Goal: Information Seeking & Learning: Find specific fact

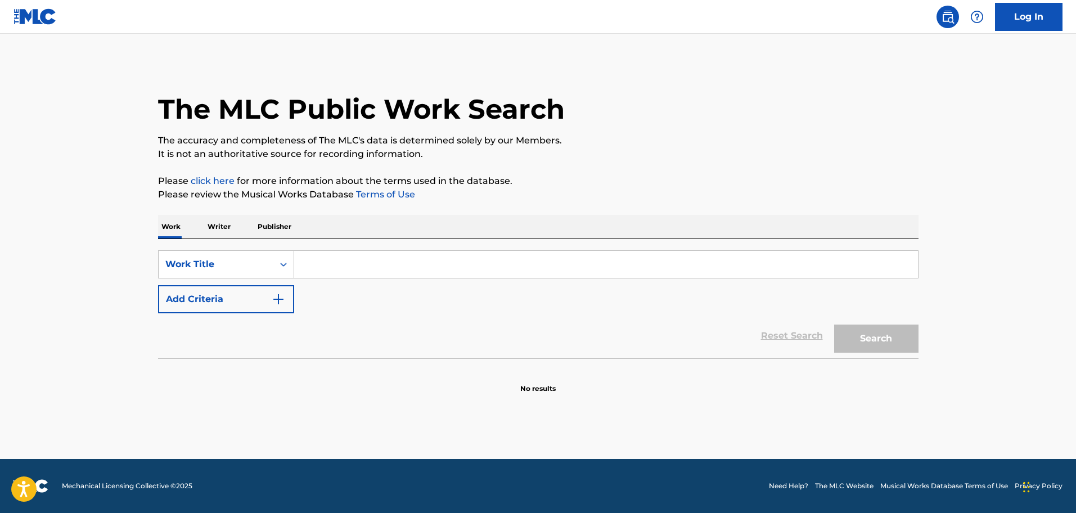
click at [314, 261] on input "Search Form" at bounding box center [606, 264] width 624 height 27
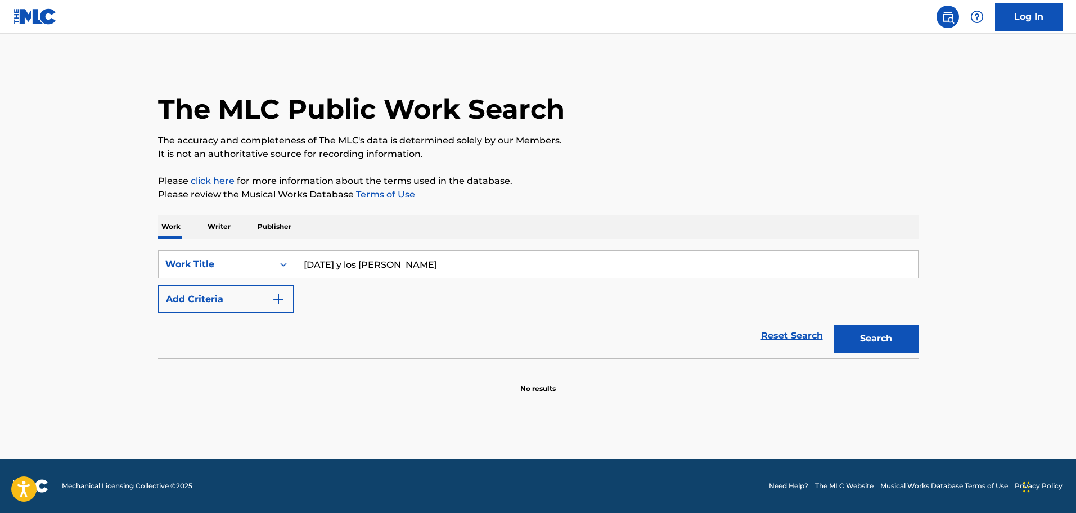
type input "[DATE] y los [PERSON_NAME]"
click at [864, 335] on button "Search" at bounding box center [876, 338] width 84 height 28
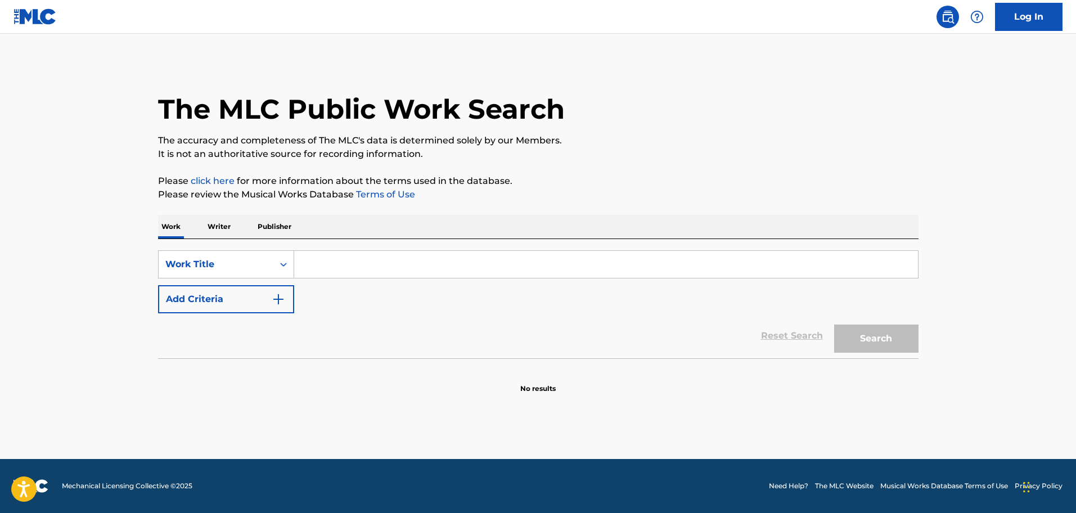
click at [328, 264] on input "Search Form" at bounding box center [606, 264] width 624 height 27
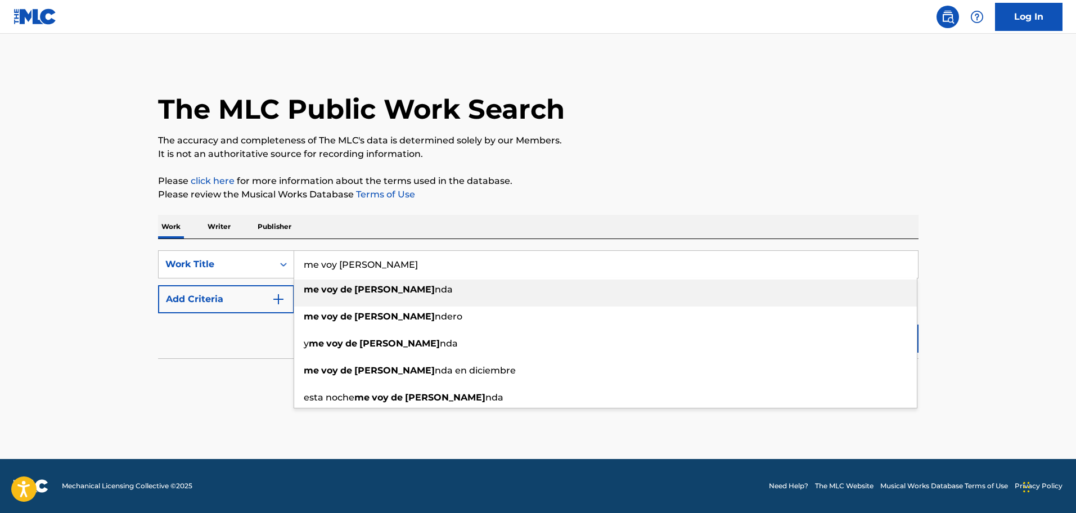
click at [435, 286] on span "nda" at bounding box center [444, 289] width 18 height 11
type input "me voy de parranda"
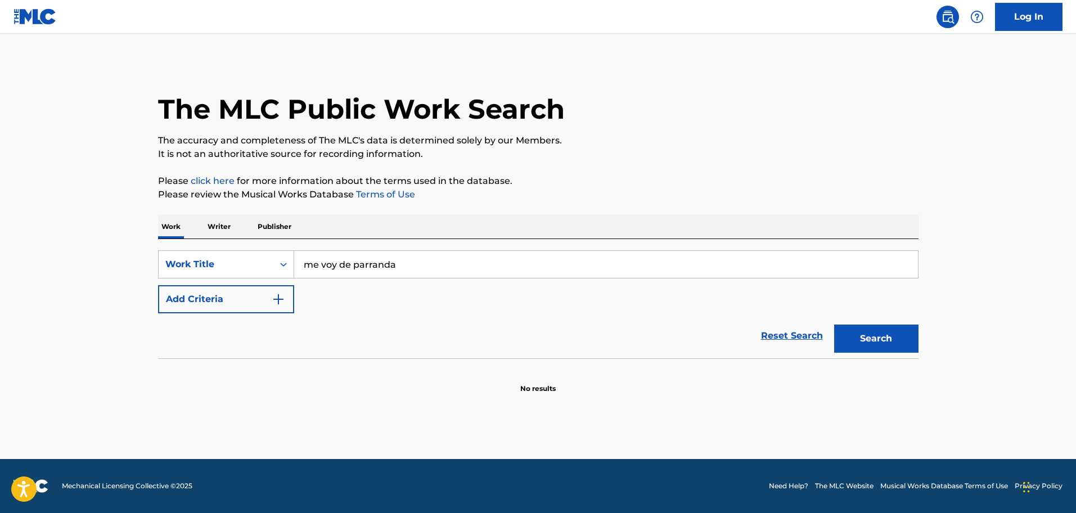
click at [282, 296] on img "Search Form" at bounding box center [278, 298] width 13 height 13
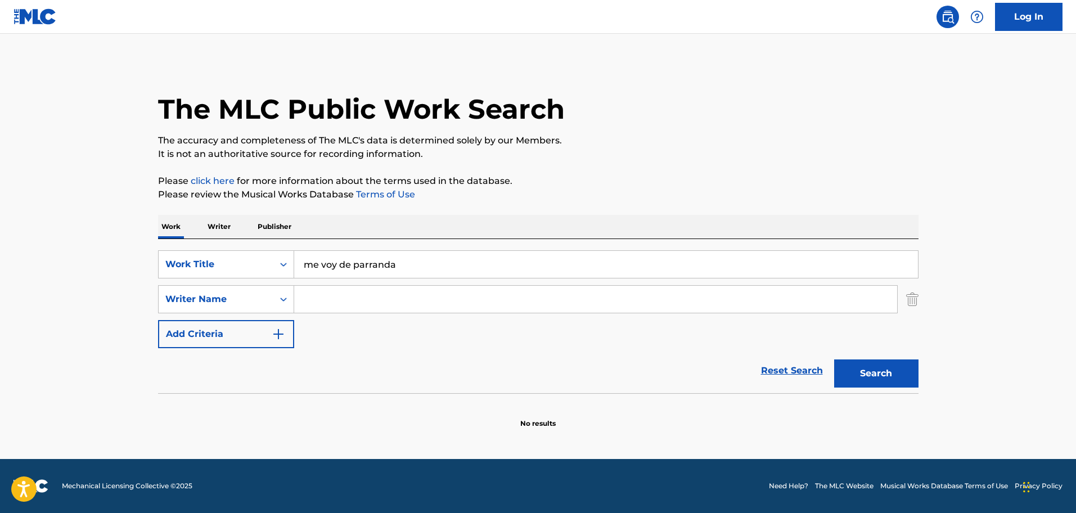
click at [345, 299] on input "Search Form" at bounding box center [595, 299] width 603 height 27
click at [865, 368] on button "Search" at bounding box center [876, 373] width 84 height 28
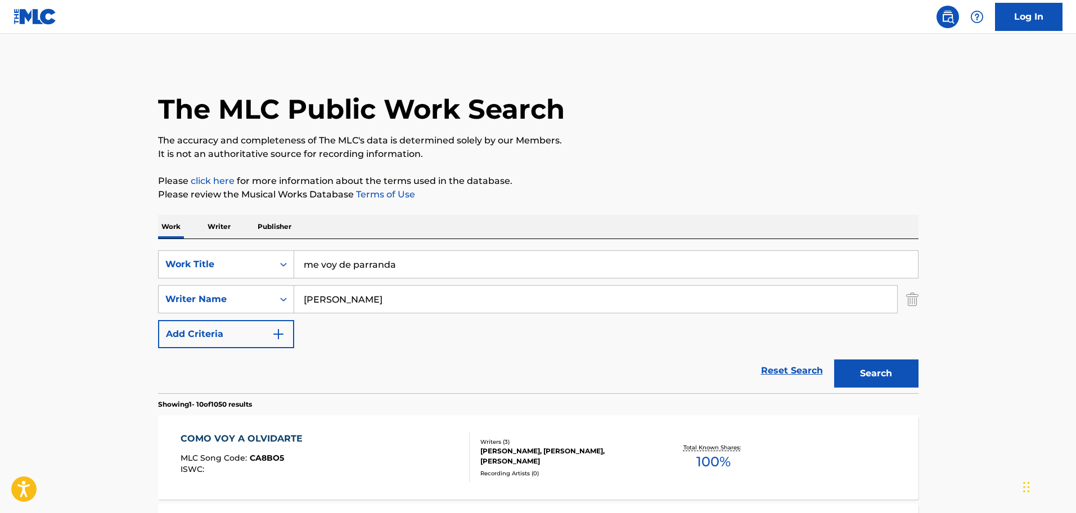
click at [373, 298] on input "luis rodriguez" at bounding box center [595, 299] width 603 height 27
type input "luis rodriguez vazquez"
click at [858, 381] on button "Search" at bounding box center [876, 373] width 84 height 28
